Goal: Task Accomplishment & Management: Use online tool/utility

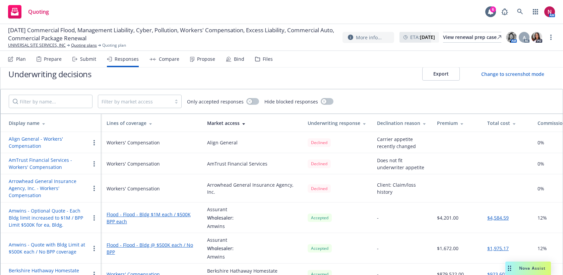
scroll to position [12, 0]
click at [86, 56] on div "Submit" at bounding box center [88, 58] width 16 height 5
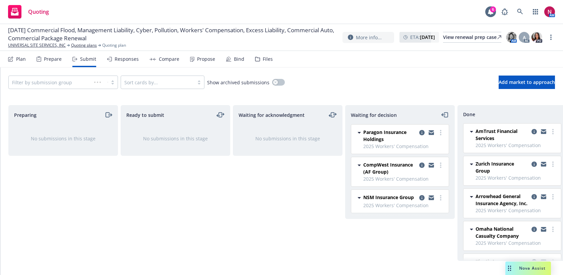
click at [62, 80] on div "Filter by submission group" at bounding box center [63, 81] width 110 height 13
click at [62, 84] on span "2025 Workers' Compensation" at bounding box center [47, 82] width 65 height 7
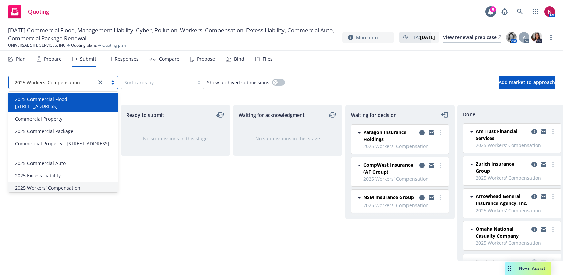
click at [78, 97] on span "2025 Commercial Flood - [STREET_ADDRESS]" at bounding box center [64, 103] width 99 height 14
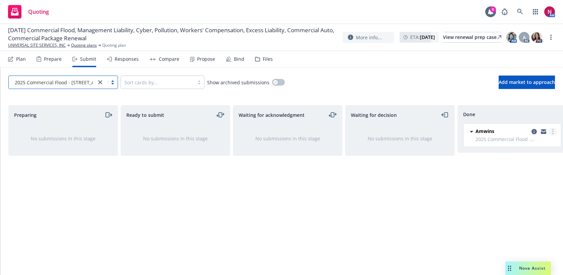
click at [551, 131] on link "more" at bounding box center [553, 131] width 8 height 8
click at [533, 131] on icon "copy logging email" at bounding box center [534, 131] width 5 height 5
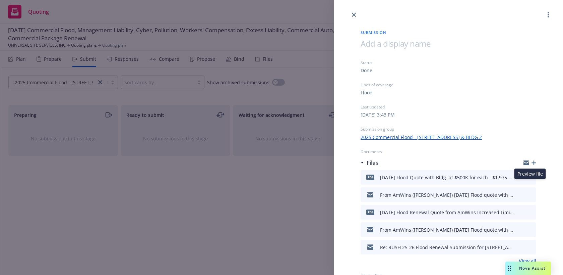
click at [530, 179] on icon "preview file" at bounding box center [530, 176] width 6 height 5
click at [352, 13] on icon "close" at bounding box center [354, 15] width 4 height 4
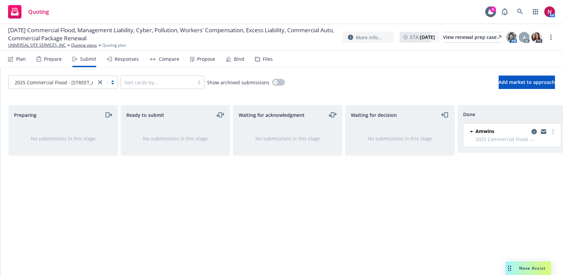
click at [116, 59] on div "Responses" at bounding box center [127, 58] width 24 height 5
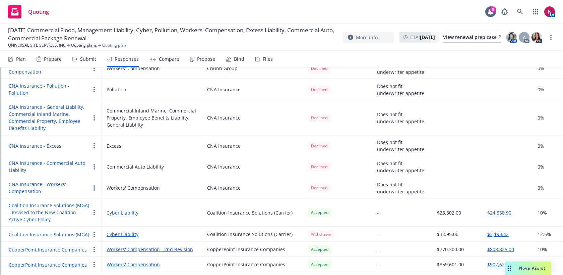
scroll to position [367, 0]
